Goal: Task Accomplishment & Management: Manage account settings

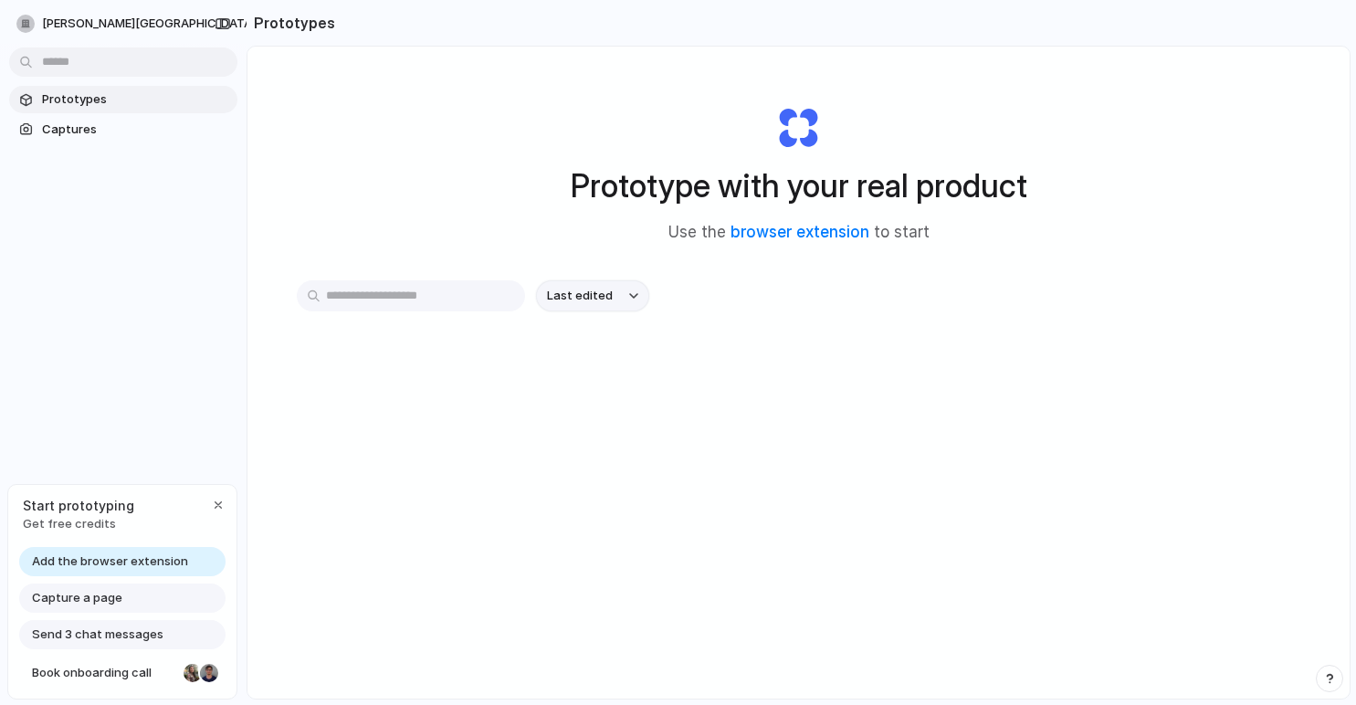
click at [586, 309] on button "Last edited" at bounding box center [592, 295] width 113 height 31
click at [586, 309] on div "Last edited Last created Alphabetical" at bounding box center [678, 352] width 1356 height 705
click at [121, 15] on span "[PERSON_NAME][GEOGRAPHIC_DATA]" at bounding box center [149, 24] width 214 height 18
click at [121, 15] on div "Settings Invite members Change theme Sign out" at bounding box center [678, 352] width 1356 height 705
